Goal: Information Seeking & Learning: Check status

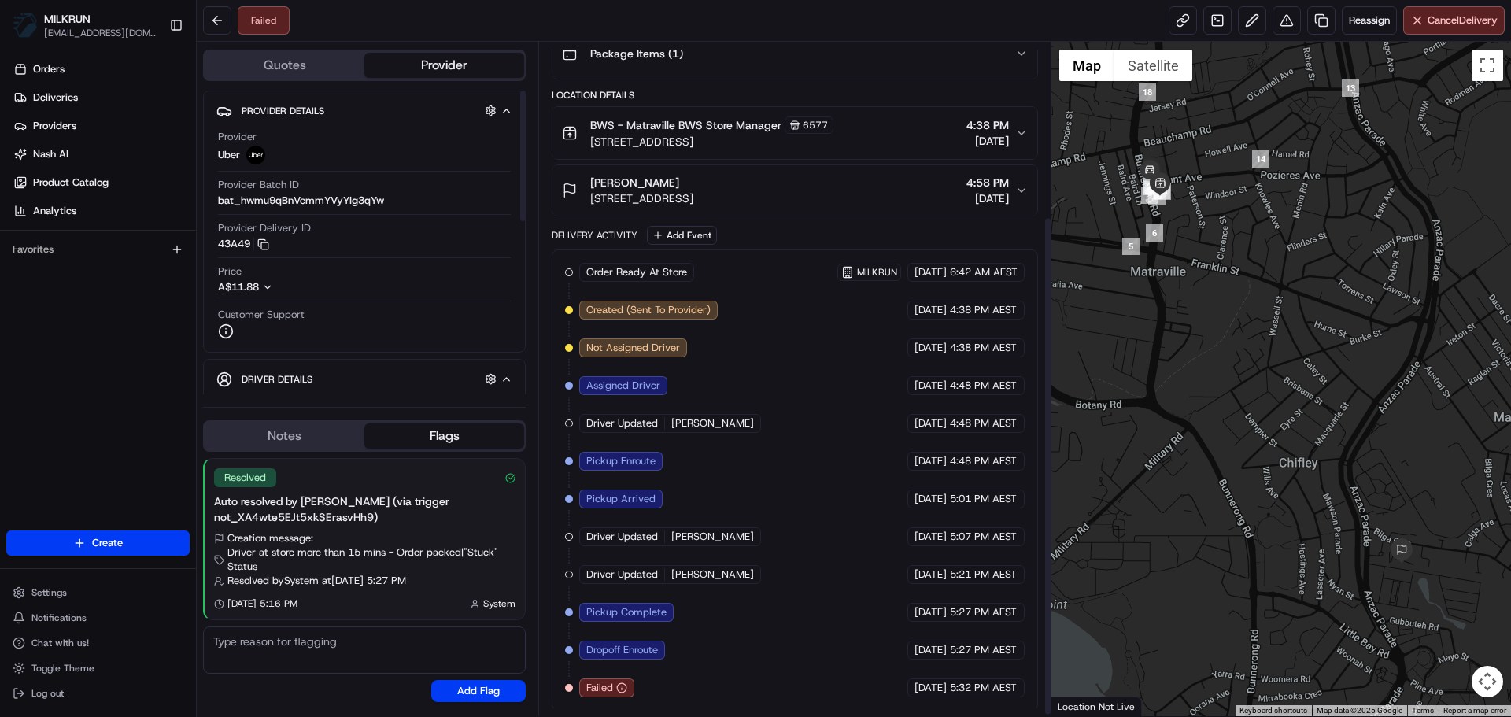
scroll to position [237, 0]
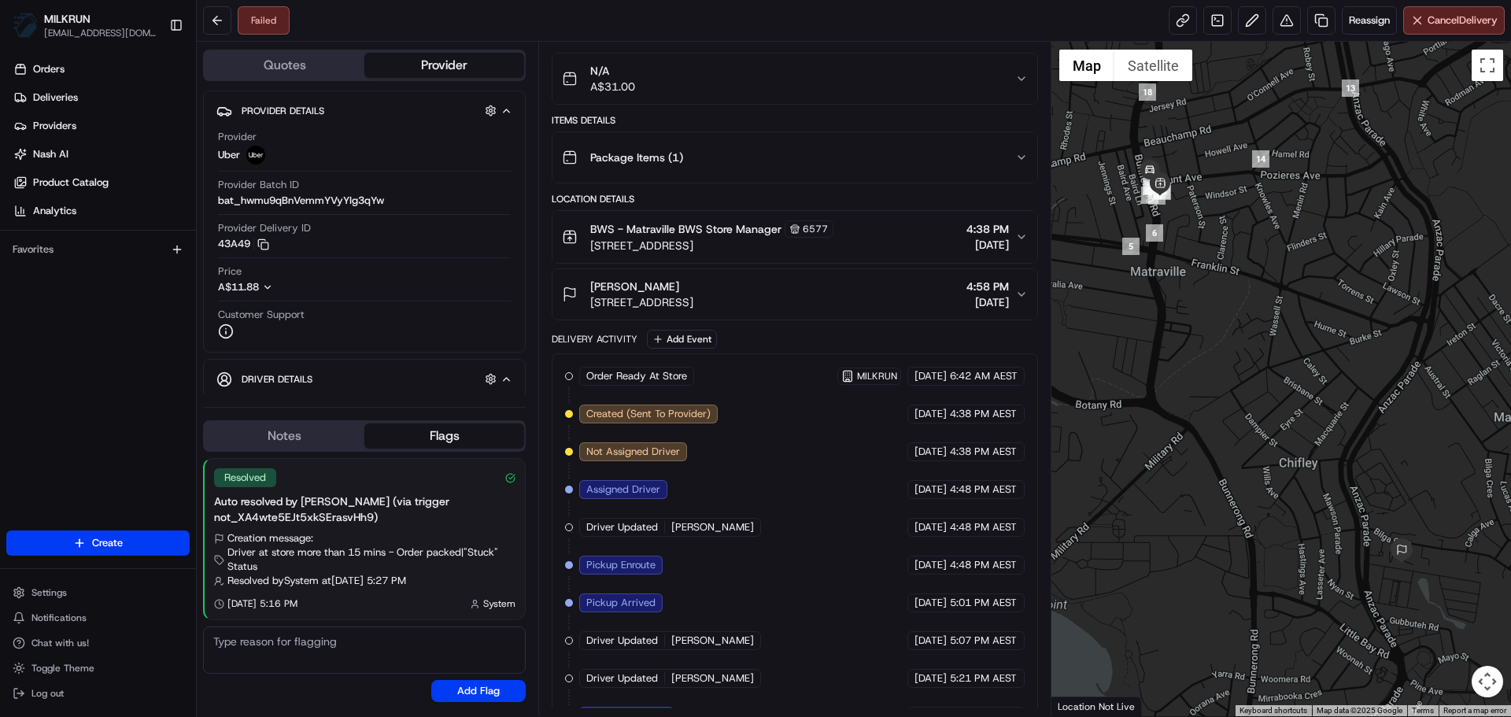
drag, startPoint x: 758, startPoint y: 475, endPoint x: 750, endPoint y: 407, distance: 68.9
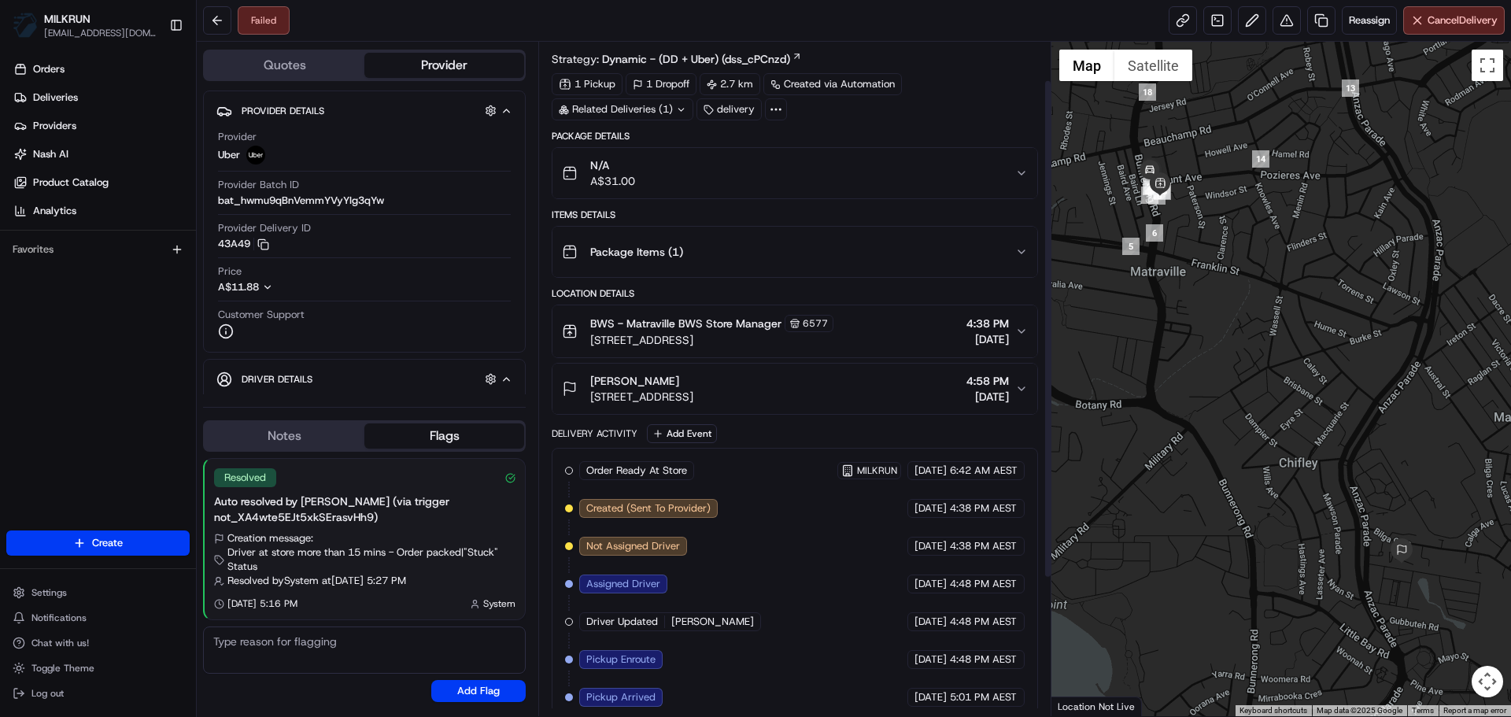
scroll to position [0, 0]
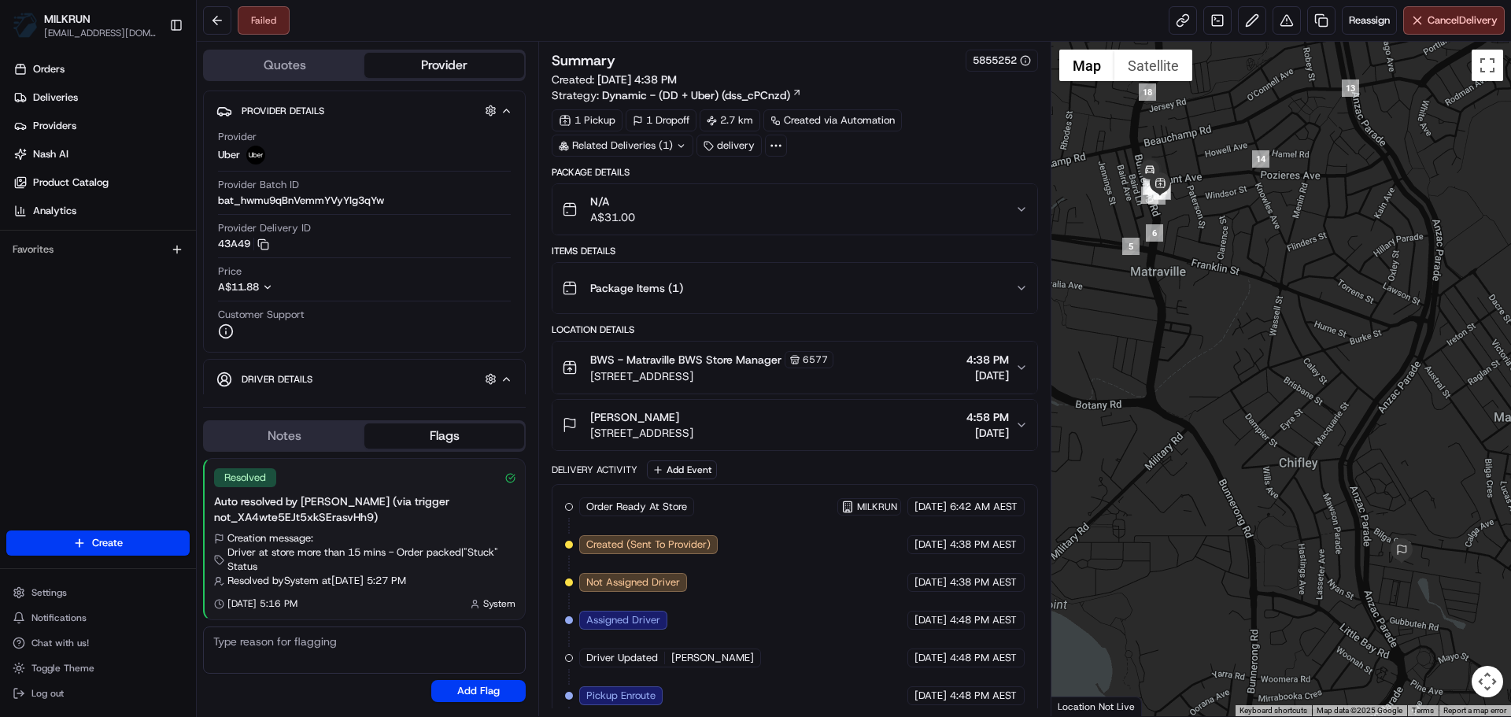
drag, startPoint x: 779, startPoint y: 483, endPoint x: 779, endPoint y: 368, distance: 115.7
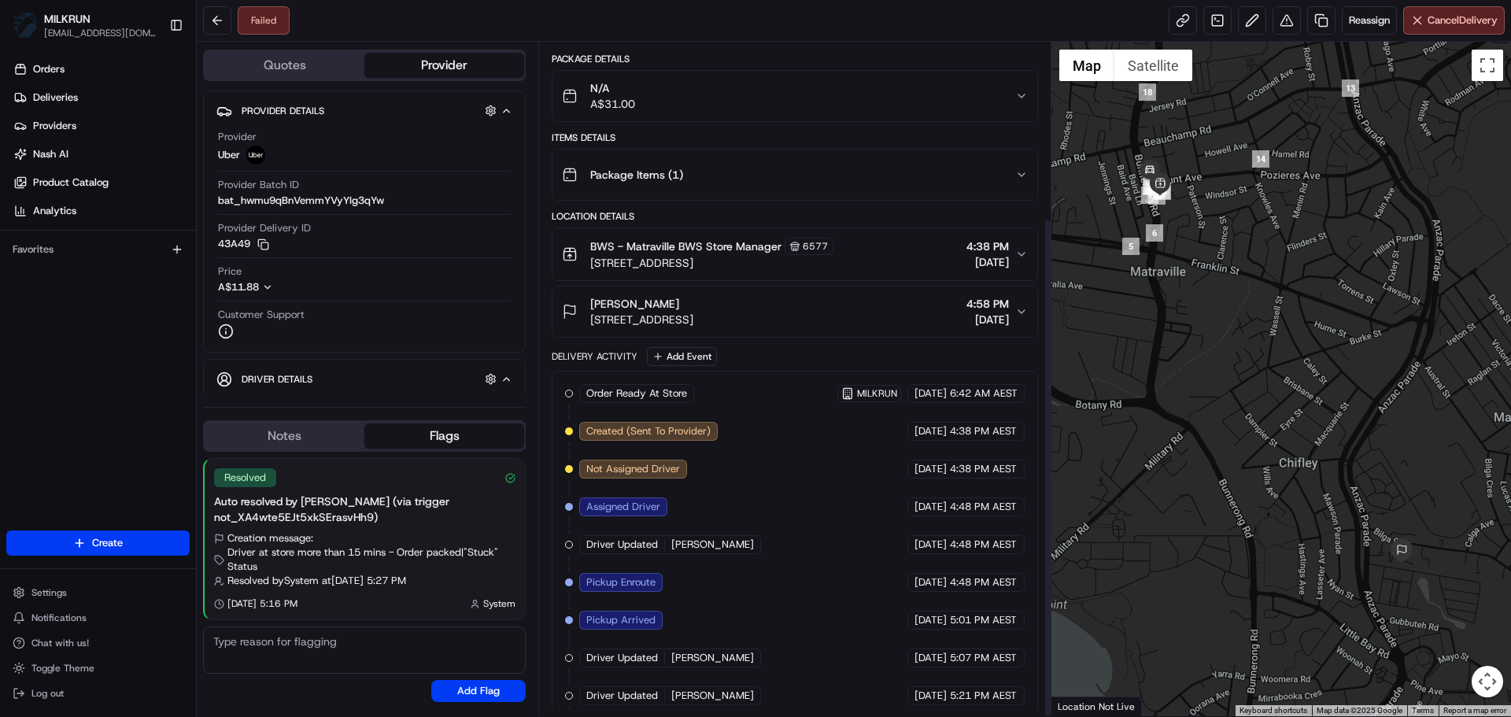
scroll to position [237, 0]
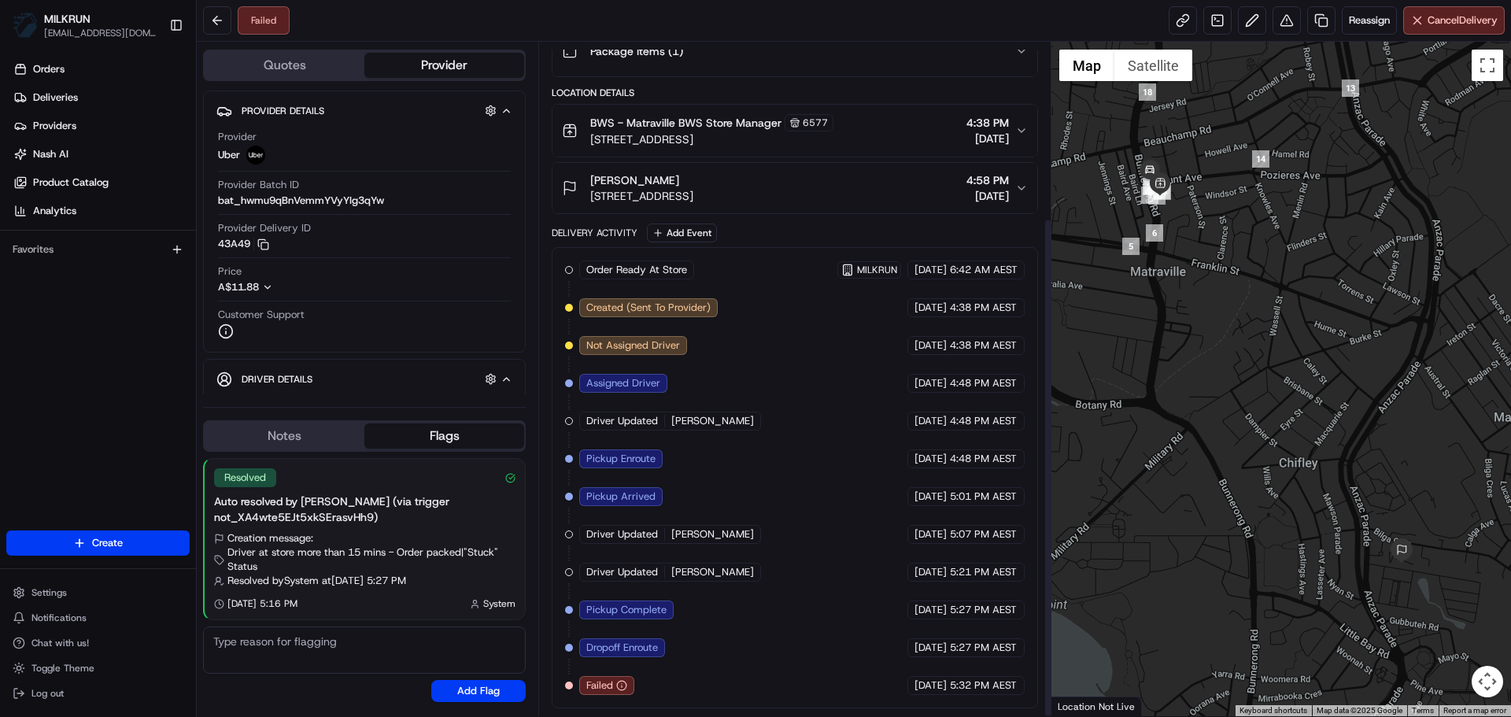
drag, startPoint x: 779, startPoint y: 368, endPoint x: 766, endPoint y: 653, distance: 286.0
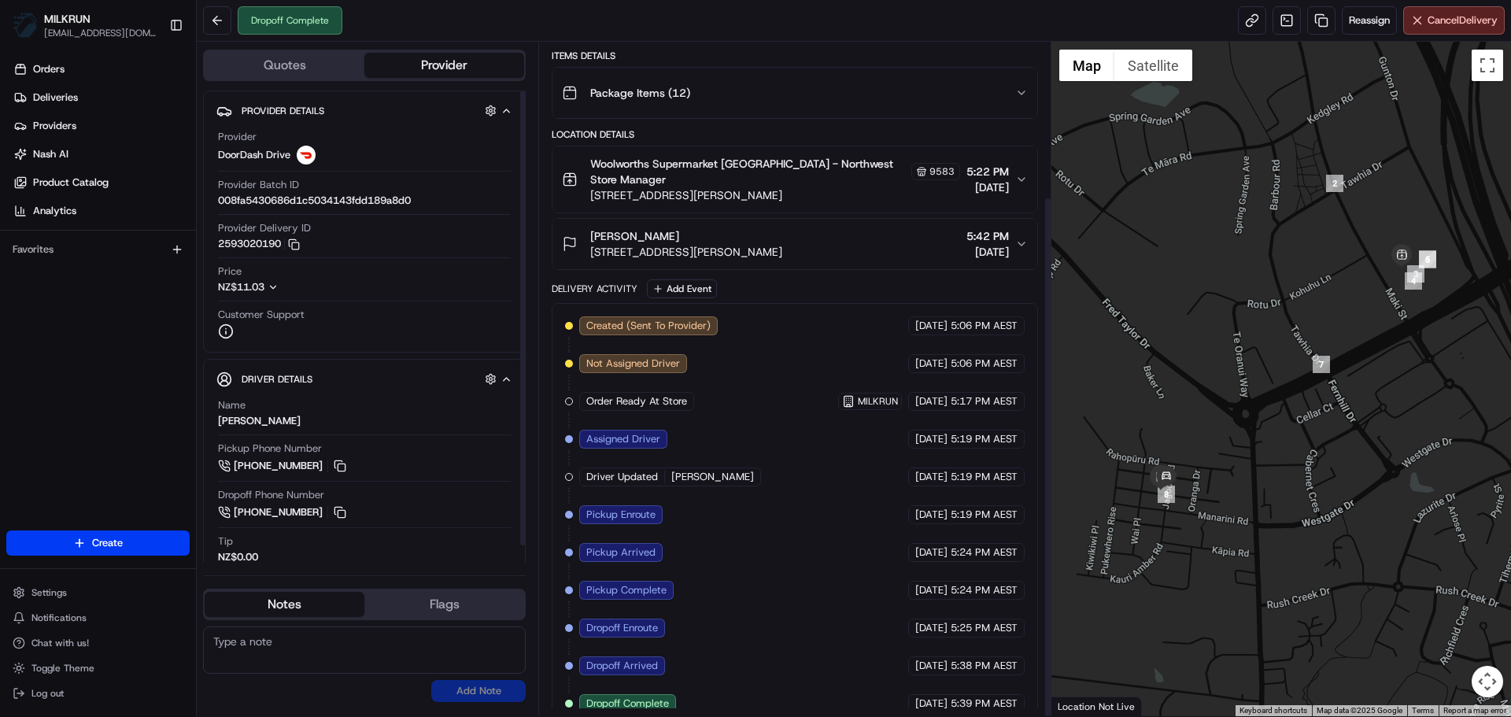
scroll to position [199, 0]
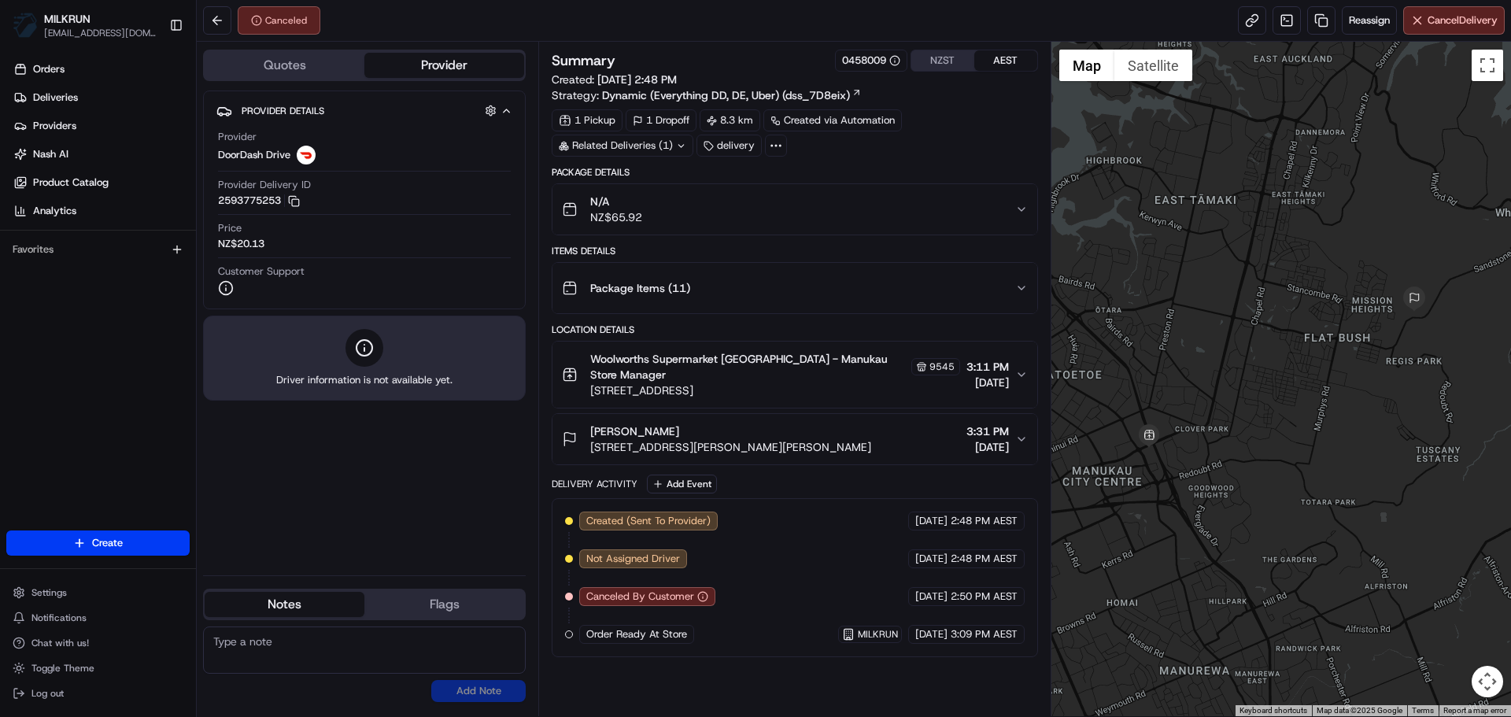
click at [115, 111] on ul "Orders Deliveries Providers Nash AI Product Catalog Analytics" at bounding box center [101, 140] width 190 height 167
click at [153, 85] on link "Deliveries" at bounding box center [101, 97] width 190 height 25
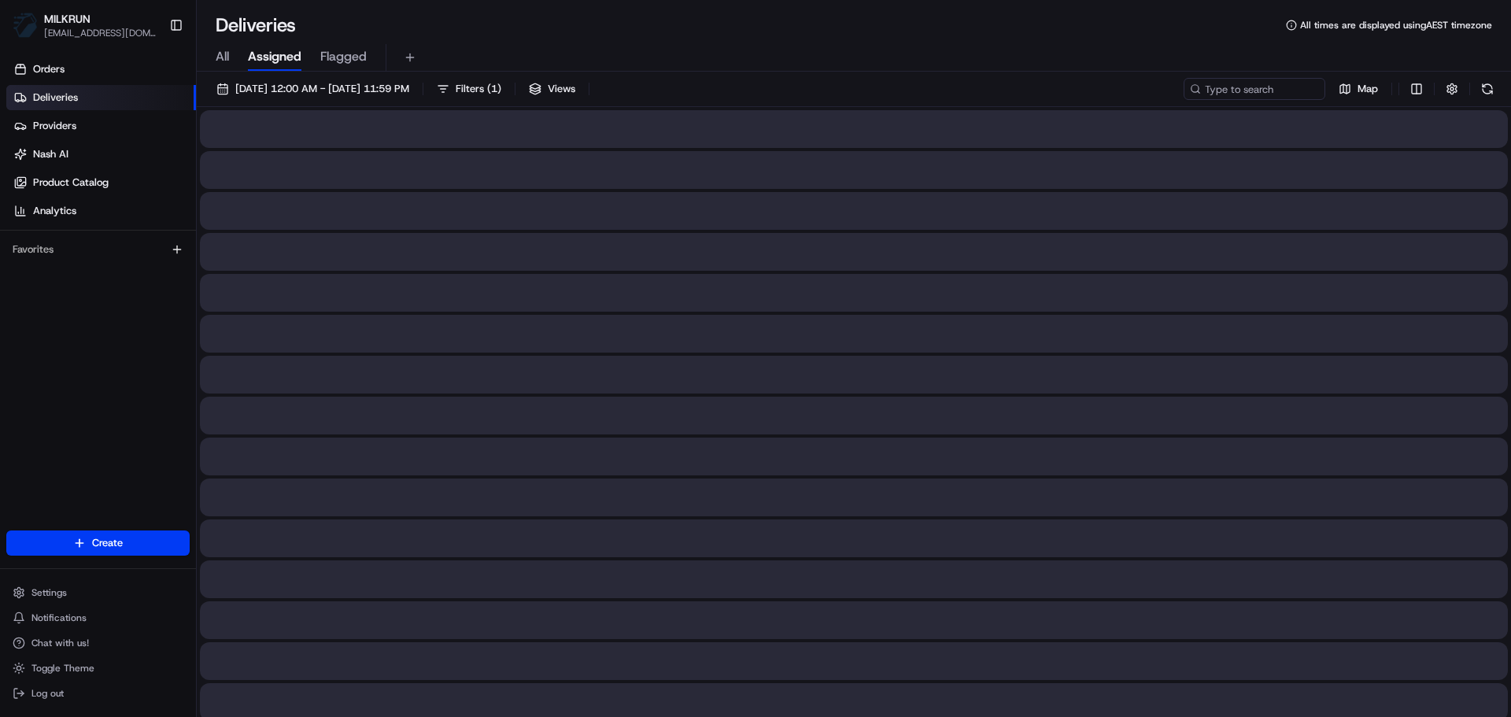
click at [124, 91] on link "Deliveries" at bounding box center [101, 97] width 190 height 25
click at [241, 64] on div "All Assigned Flagged" at bounding box center [854, 58] width 1315 height 28
drag, startPoint x: 207, startPoint y: 52, endPoint x: 267, endPoint y: 57, distance: 60.0
click at [207, 52] on div "All Assigned Flagged" at bounding box center [854, 58] width 1315 height 28
click at [225, 55] on span "All" at bounding box center [222, 56] width 13 height 19
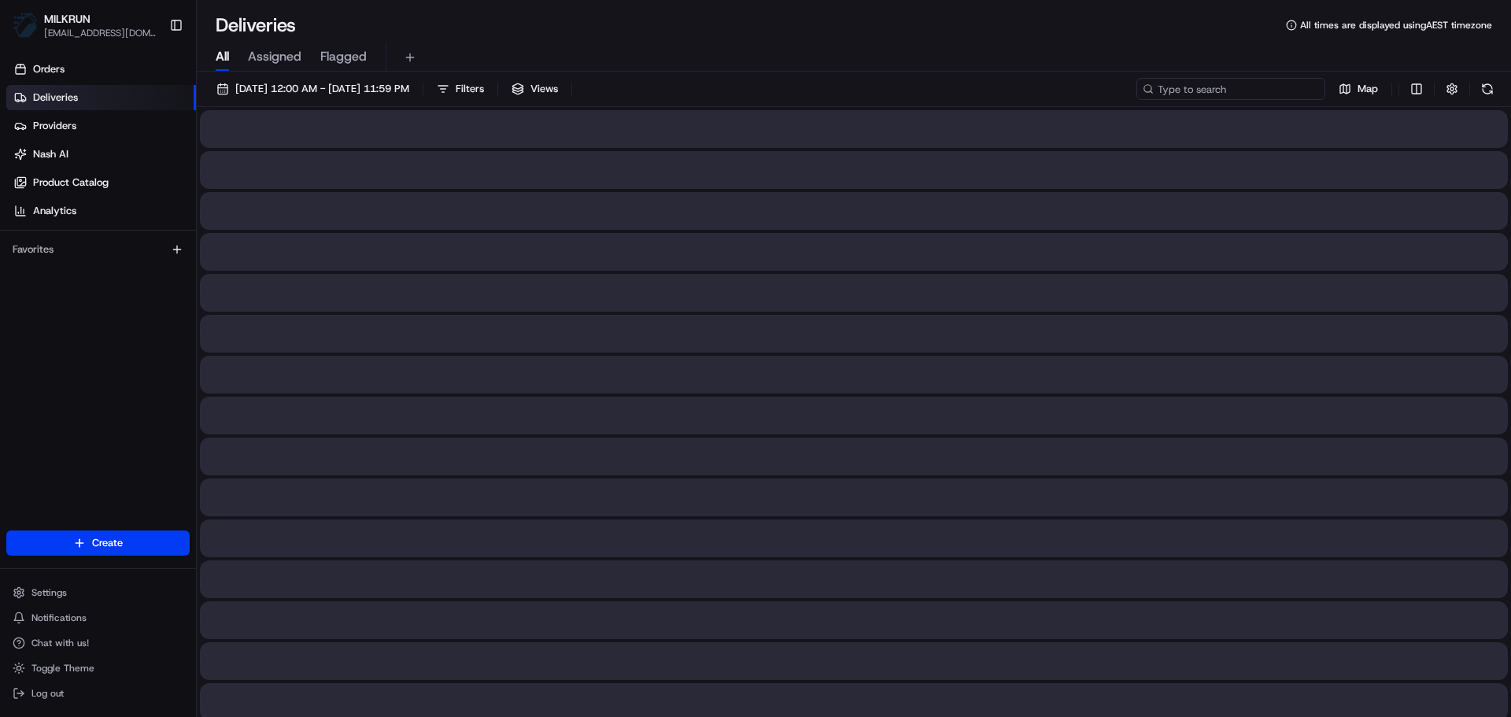
click at [1281, 83] on input at bounding box center [1231, 89] width 189 height 22
paste input "[PERSON_NAME]"
type input "[PERSON_NAME]"
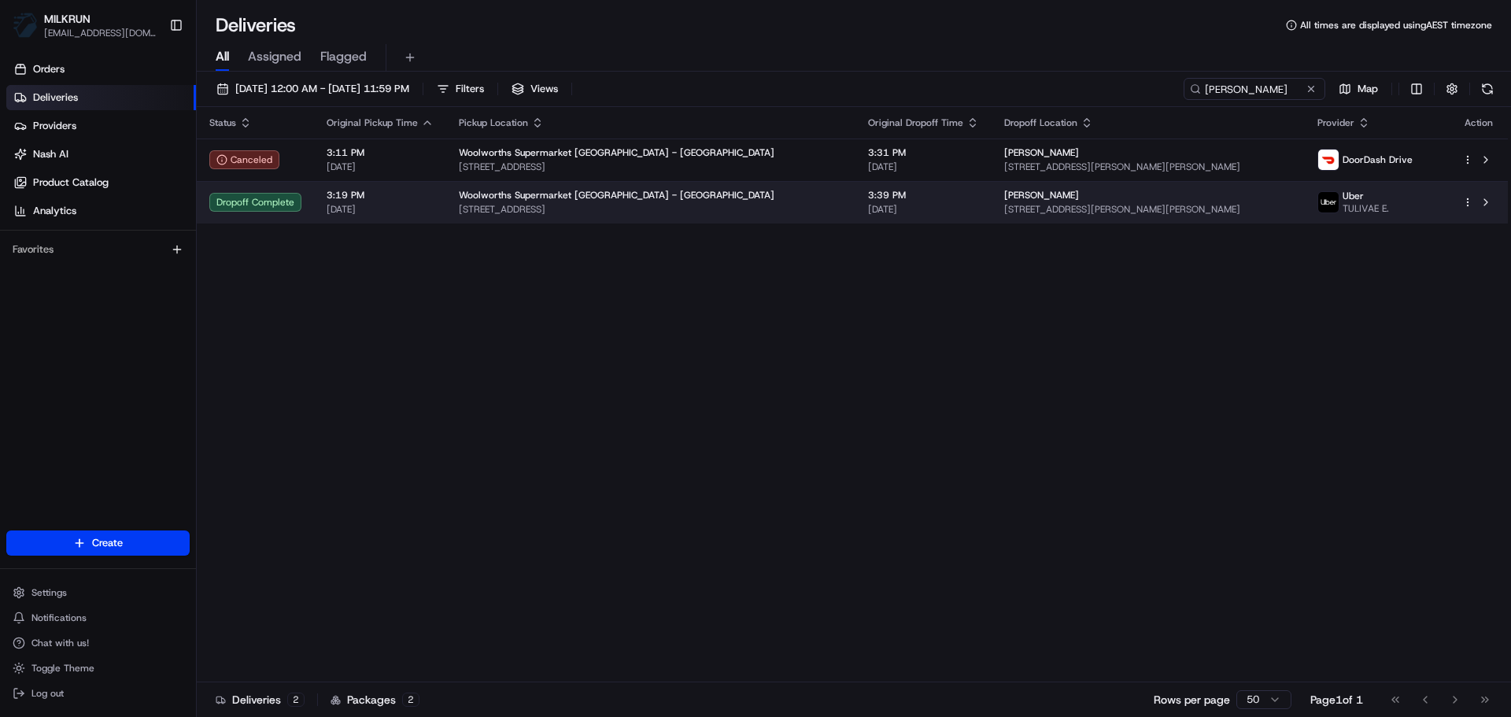
click at [1264, 187] on td "james best 578 Ormiston Road, Flat Bush, Auckland 2576, NZ" at bounding box center [1149, 202] width 314 height 43
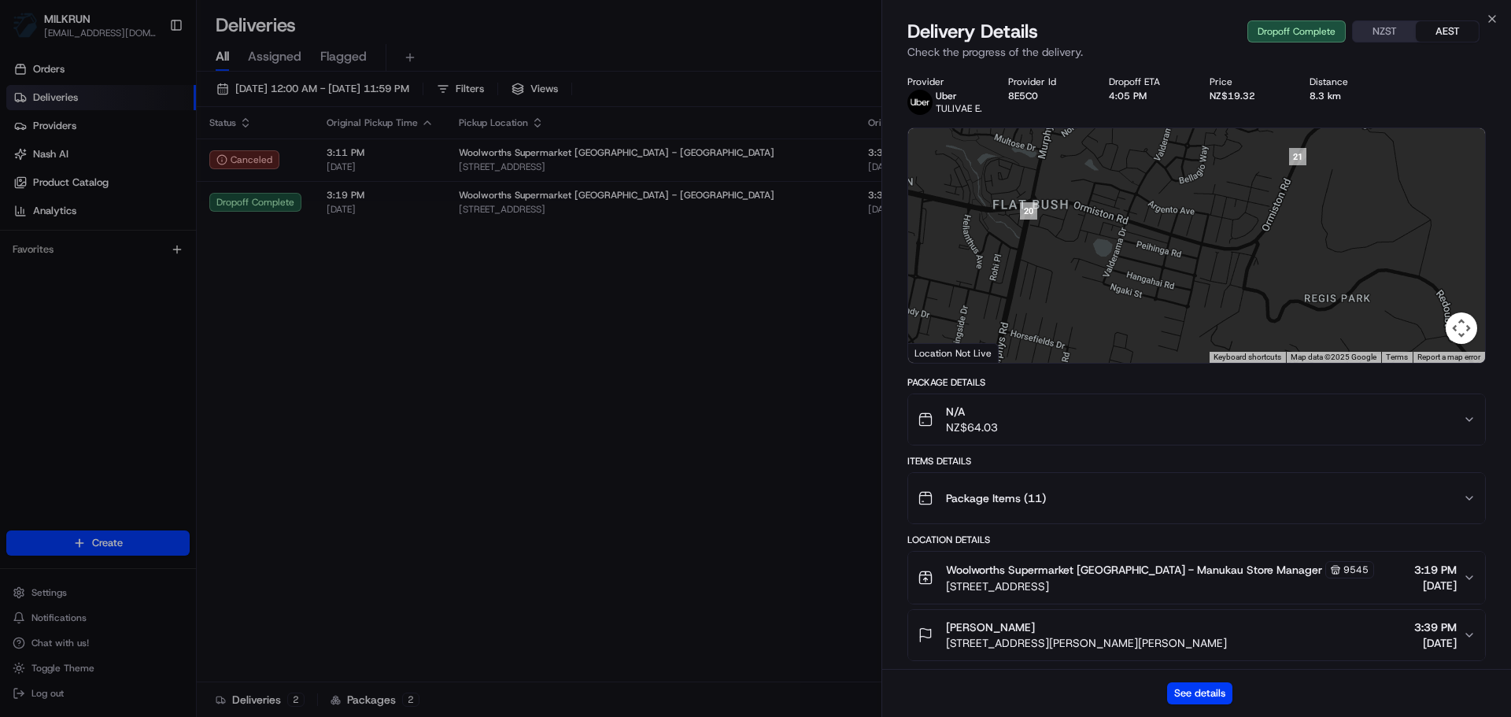
drag, startPoint x: 1267, startPoint y: 204, endPoint x: 1233, endPoint y: 244, distance: 53.0
click at [1233, 244] on div at bounding box center [1196, 245] width 577 height 235
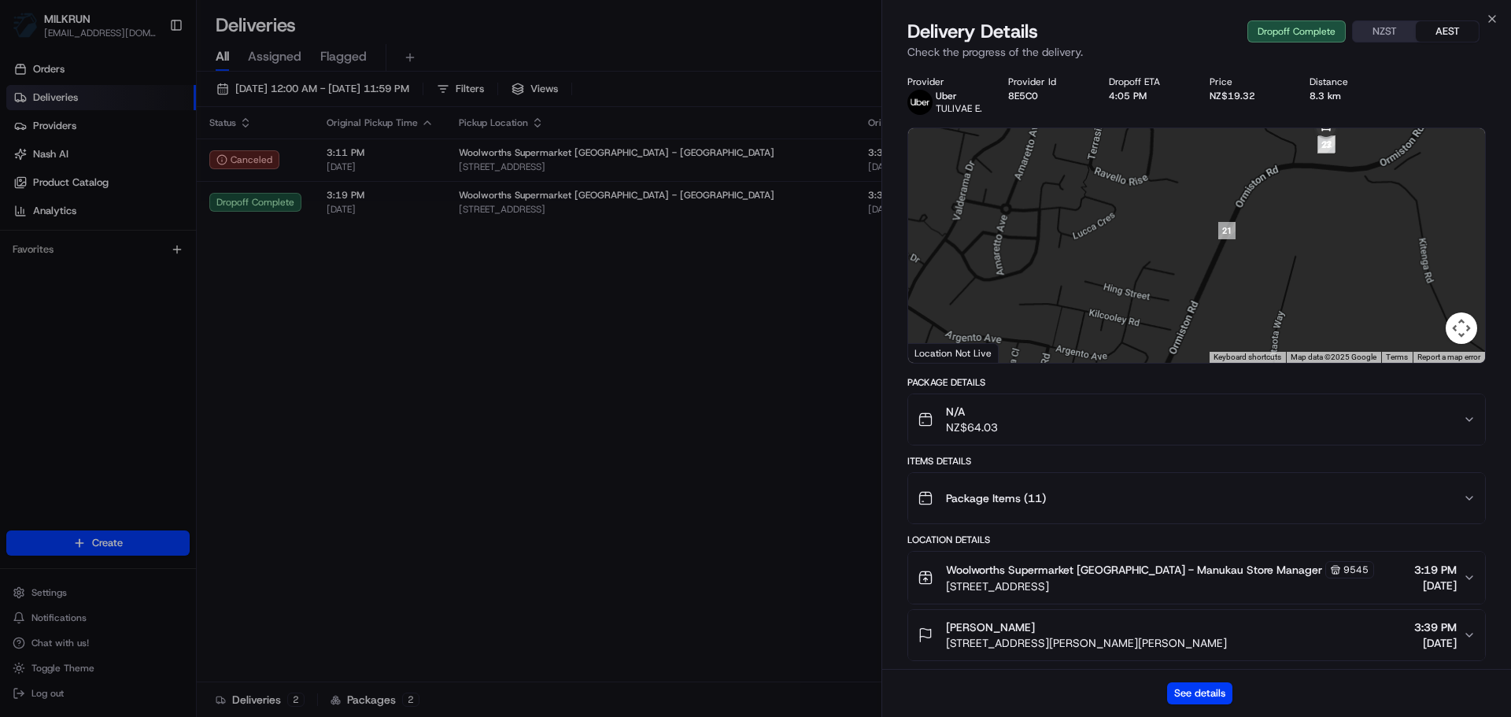
drag, startPoint x: 1295, startPoint y: 172, endPoint x: 1259, endPoint y: 225, distance: 63.5
click at [1259, 225] on div at bounding box center [1196, 245] width 577 height 235
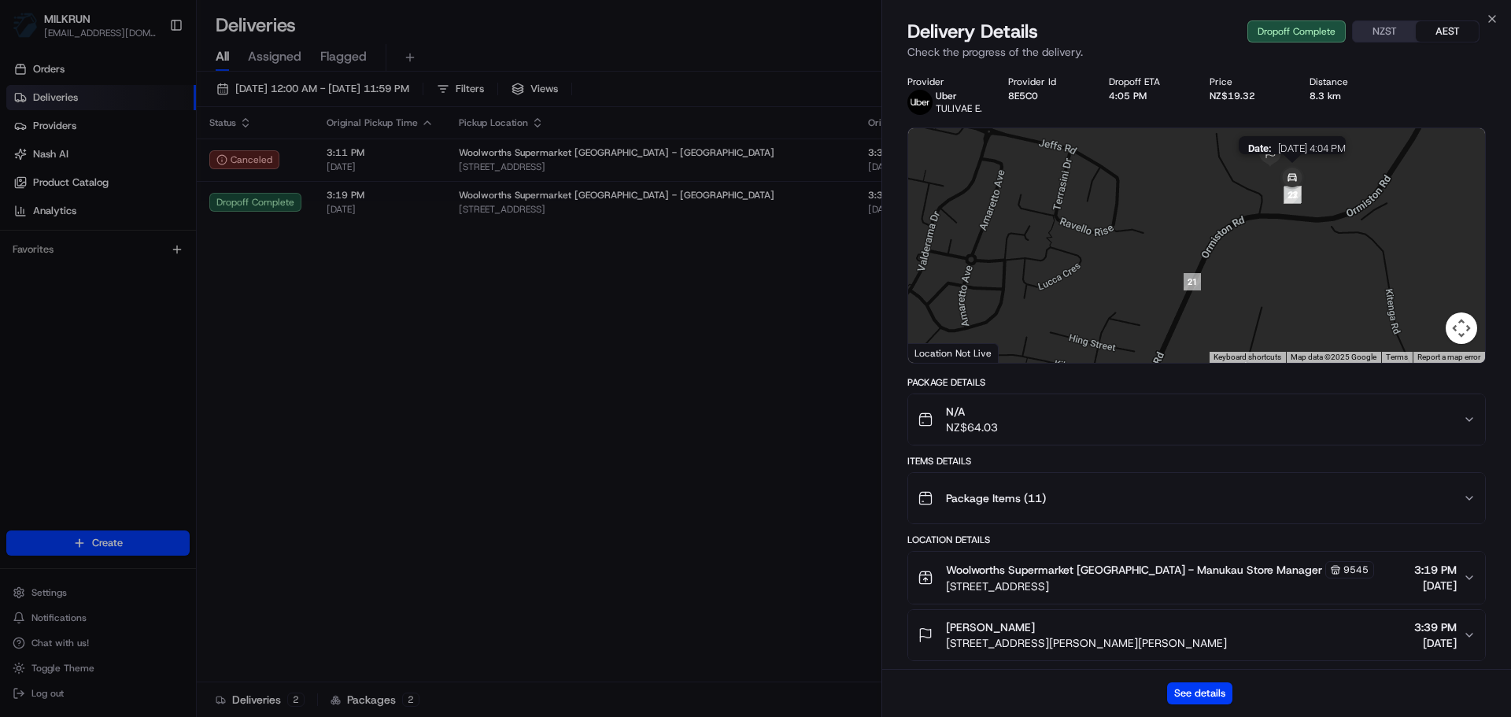
drag, startPoint x: 1278, startPoint y: 171, endPoint x: 1262, endPoint y: 215, distance: 47.1
click at [1277, 194] on img at bounding box center [1292, 178] width 31 height 31
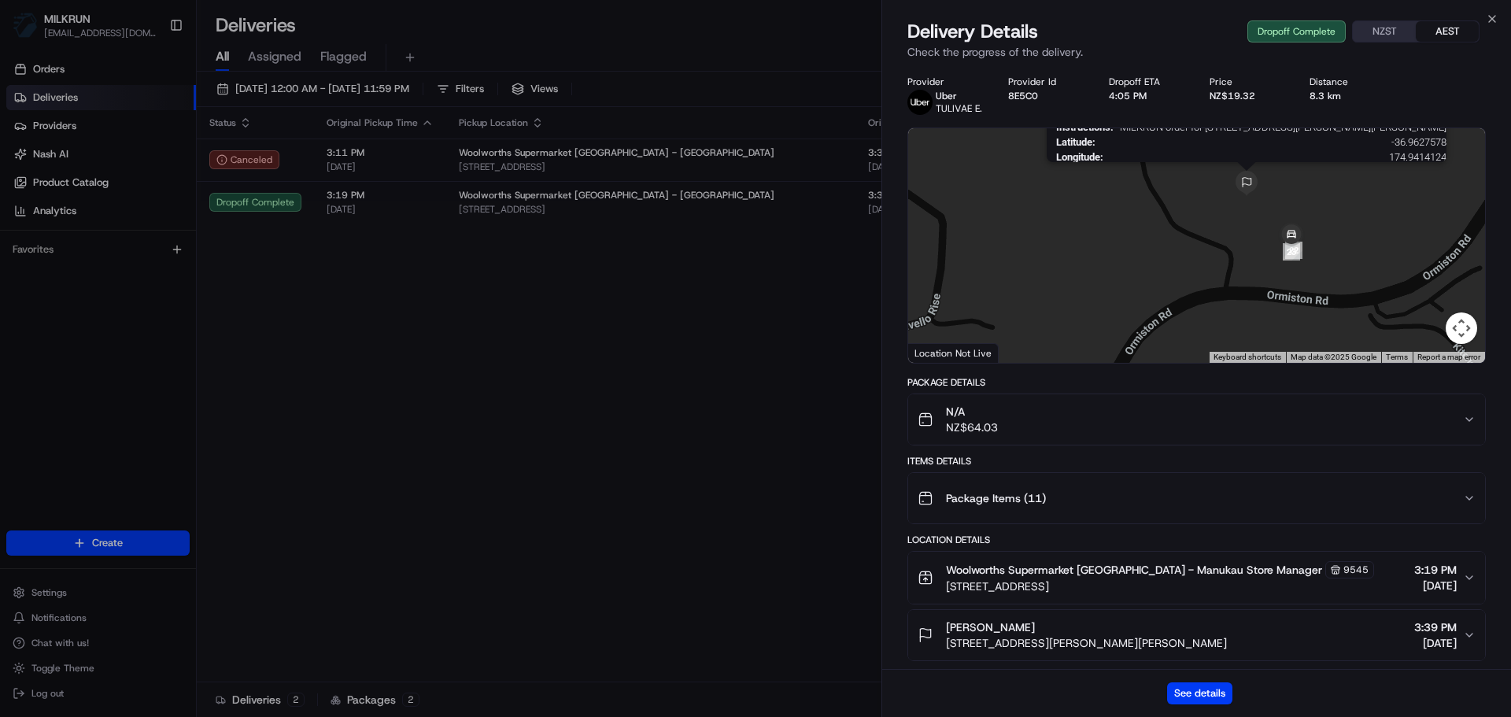
drag, startPoint x: 1248, startPoint y: 192, endPoint x: 1237, endPoint y: 221, distance: 30.9
click at [1237, 196] on img at bounding box center [1246, 183] width 25 height 25
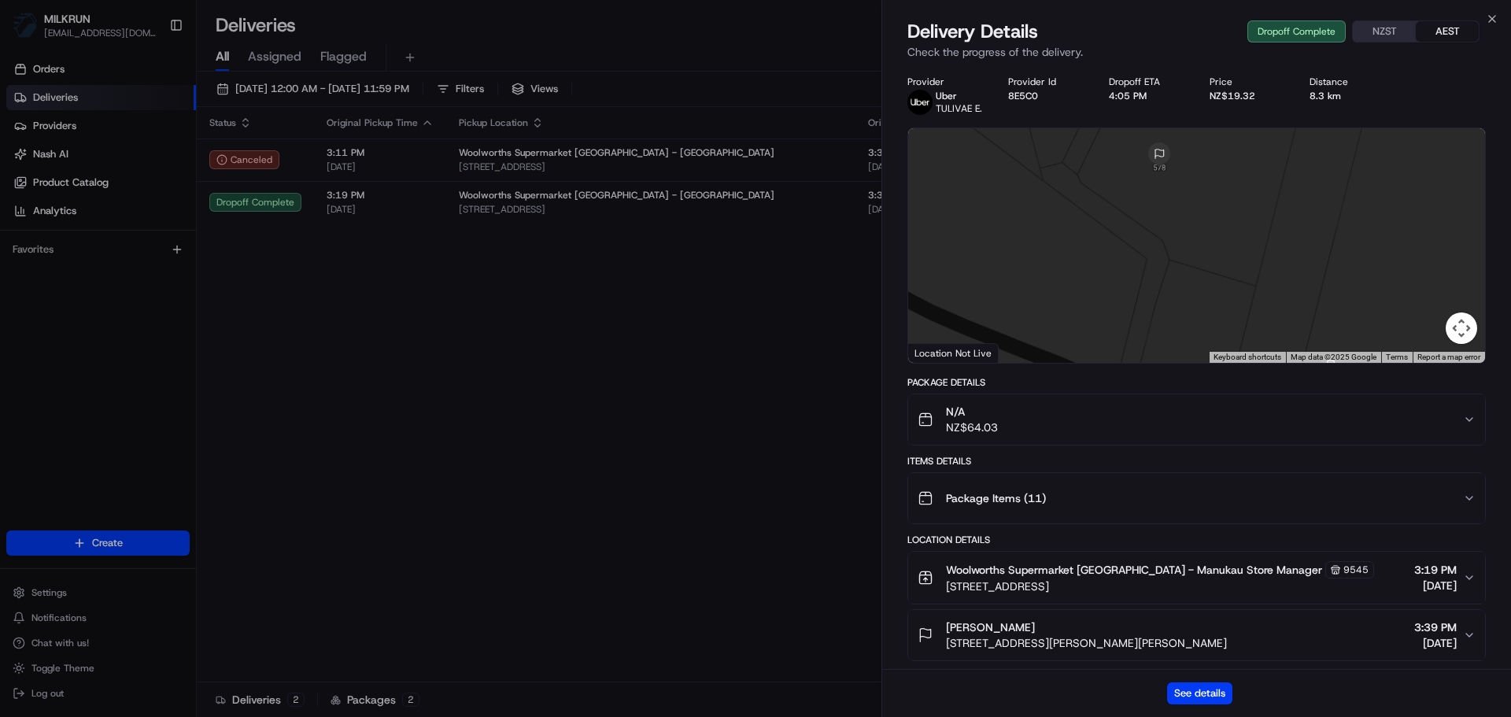
drag, startPoint x: 1271, startPoint y: 211, endPoint x: 1263, endPoint y: 255, distance: 44.8
click at [1263, 255] on div at bounding box center [1196, 245] width 577 height 235
drag, startPoint x: 1252, startPoint y: 274, endPoint x: 1211, endPoint y: 193, distance: 90.5
click at [1211, 193] on div at bounding box center [1196, 245] width 577 height 235
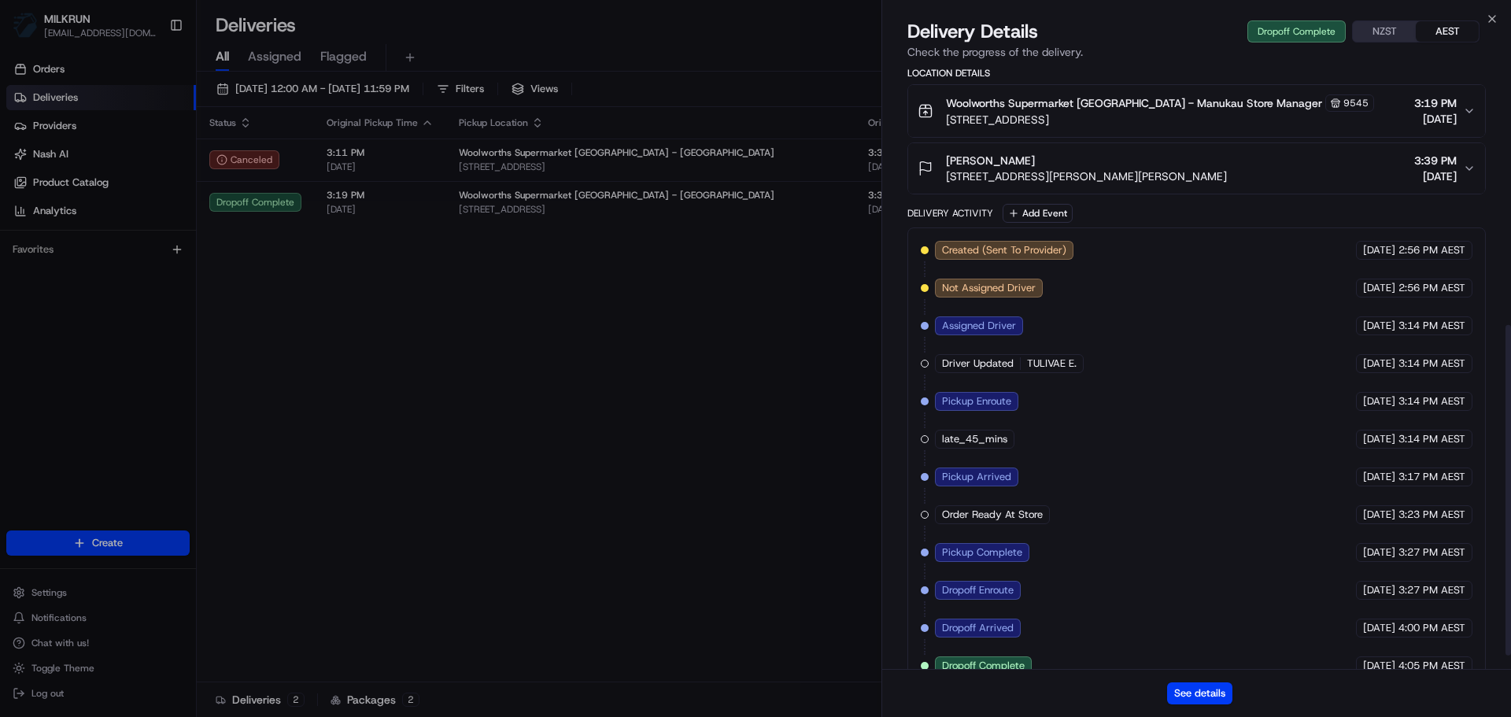
scroll to position [496, 0]
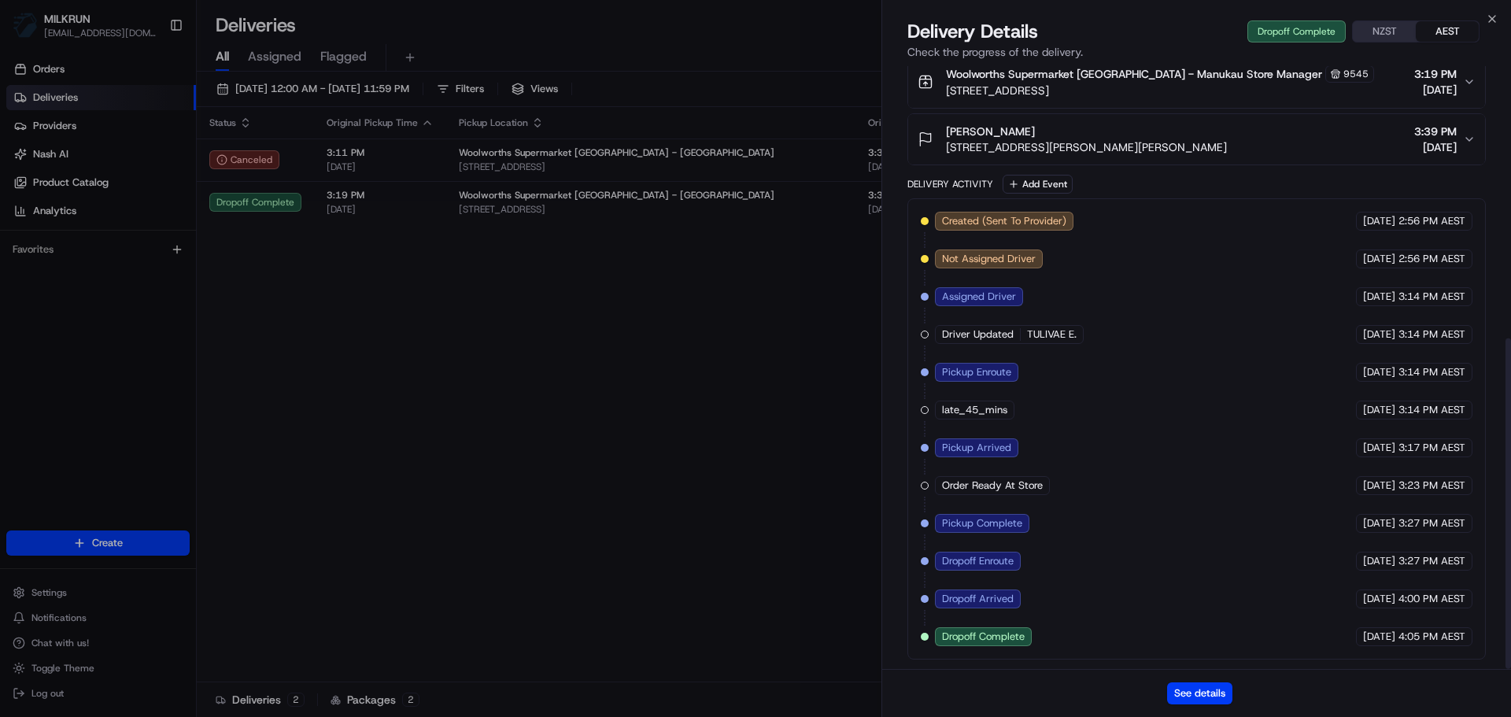
drag, startPoint x: 677, startPoint y: 387, endPoint x: 669, endPoint y: 364, distance: 24.9
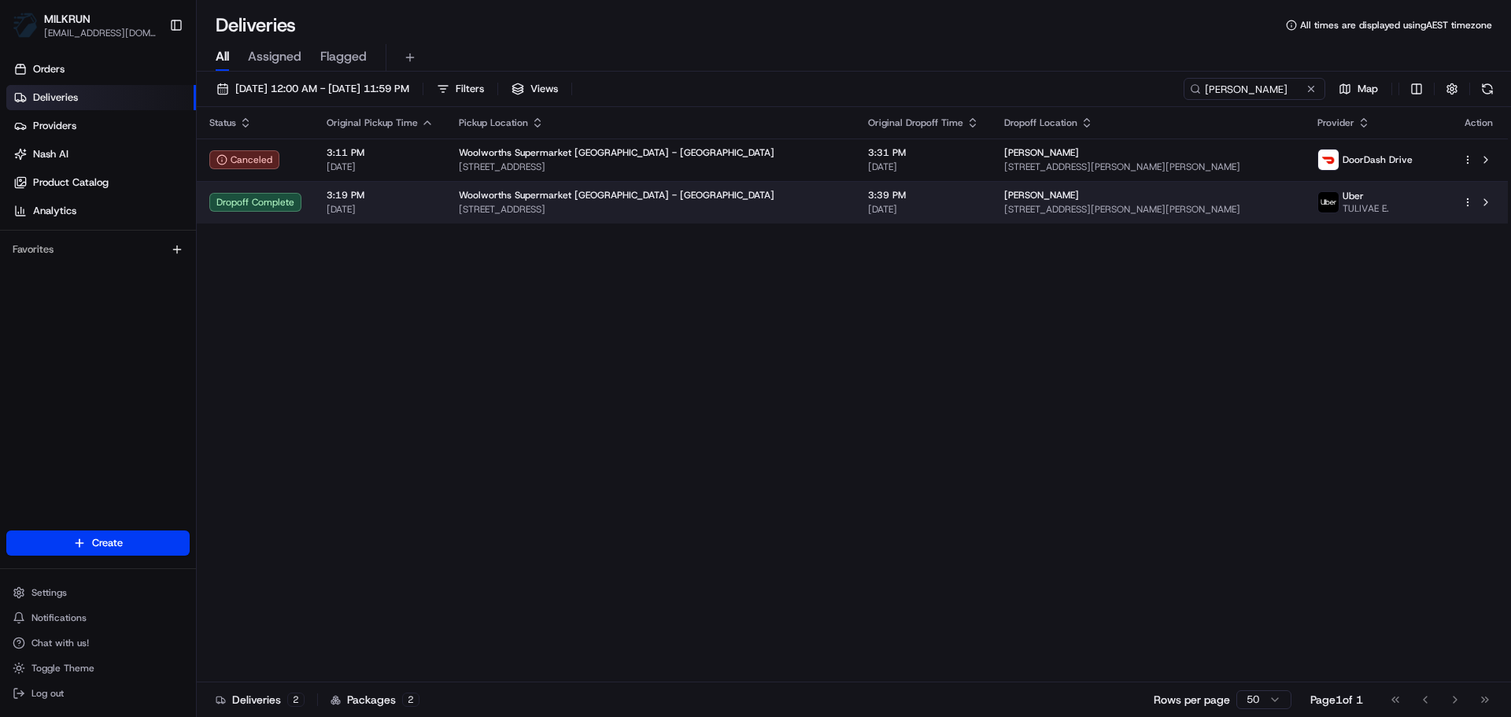
click at [868, 200] on span "3:39 PM" at bounding box center [923, 195] width 111 height 13
click at [1053, 216] on span "[STREET_ADDRESS][PERSON_NAME][PERSON_NAME]" at bounding box center [1148, 209] width 289 height 13
